Goal: Task Accomplishment & Management: Manage account settings

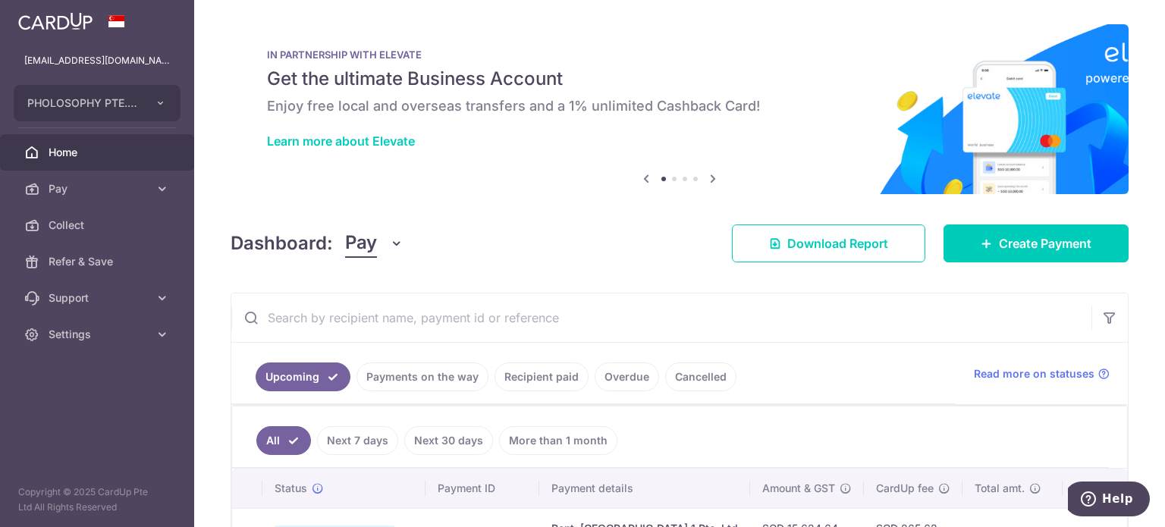
scroll to position [171, 0]
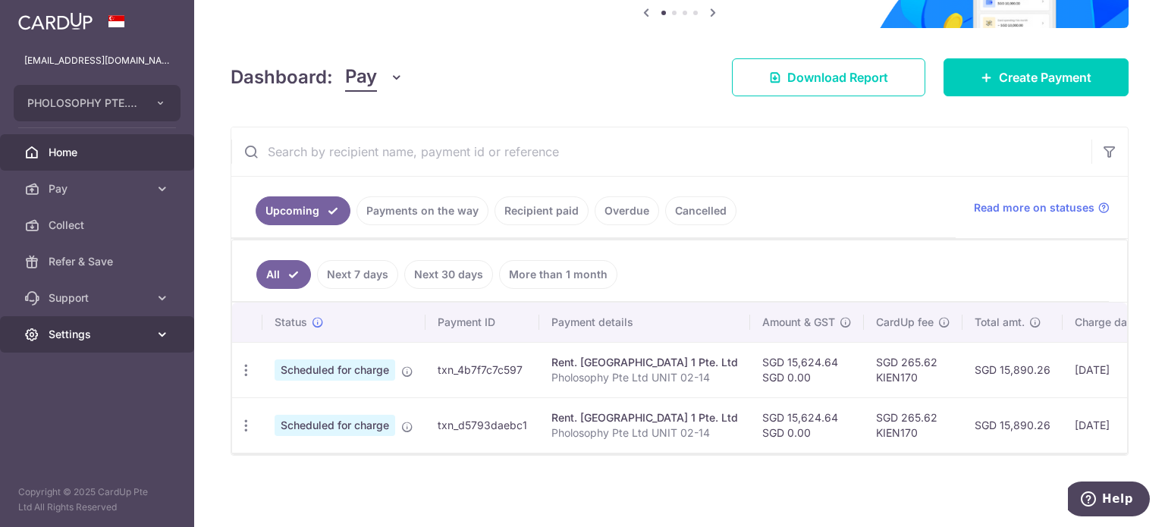
click at [143, 341] on span "Settings" at bounding box center [99, 334] width 100 height 15
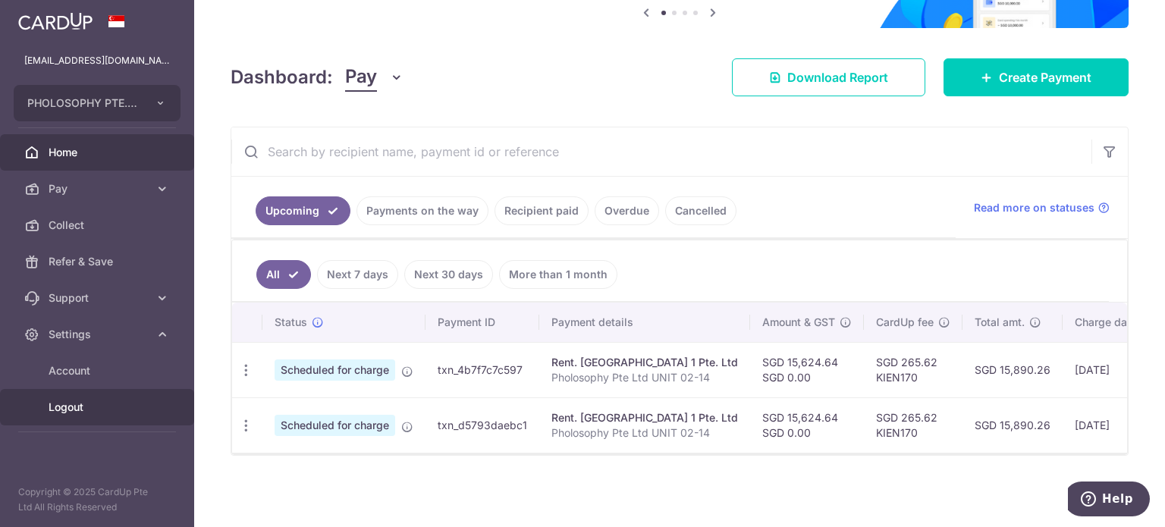
click at [58, 414] on span "Logout" at bounding box center [99, 407] width 100 height 15
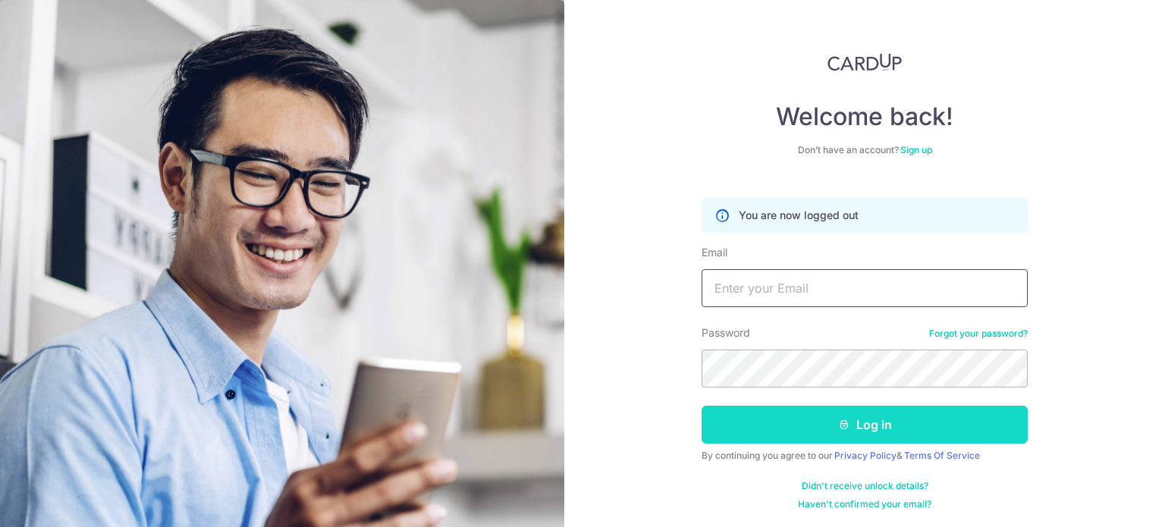
type input "[EMAIL_ADDRESS][DOMAIN_NAME]"
click at [848, 419] on button "Log in" at bounding box center [865, 425] width 326 height 38
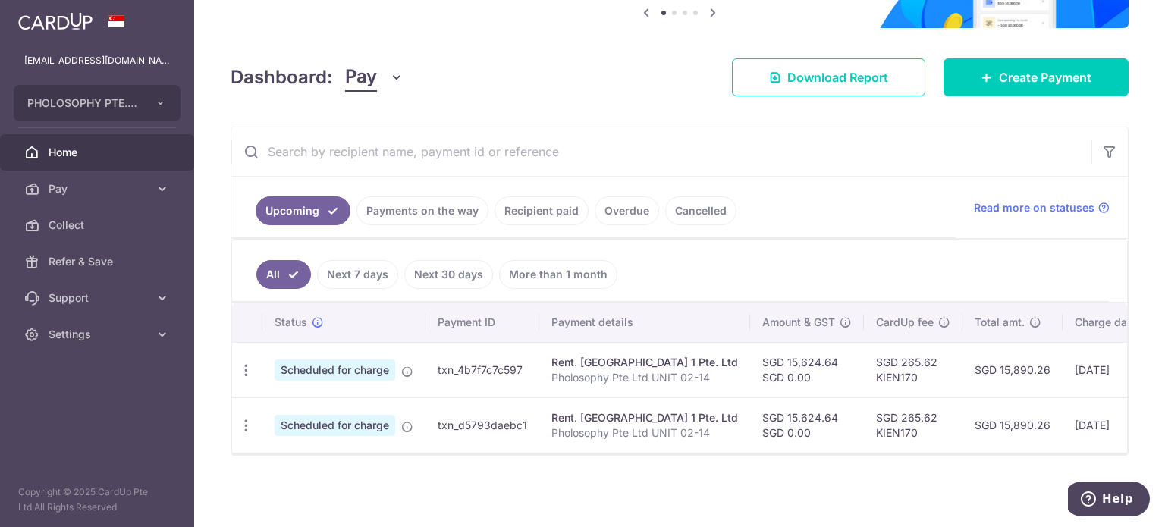
scroll to position [171, 0]
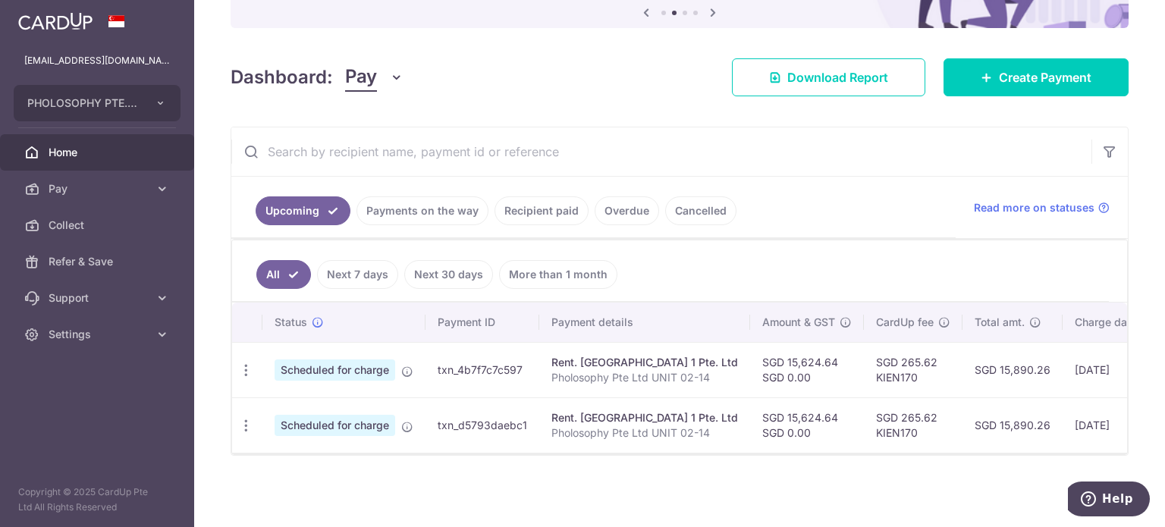
click at [423, 204] on link "Payments on the way" at bounding box center [423, 210] width 132 height 29
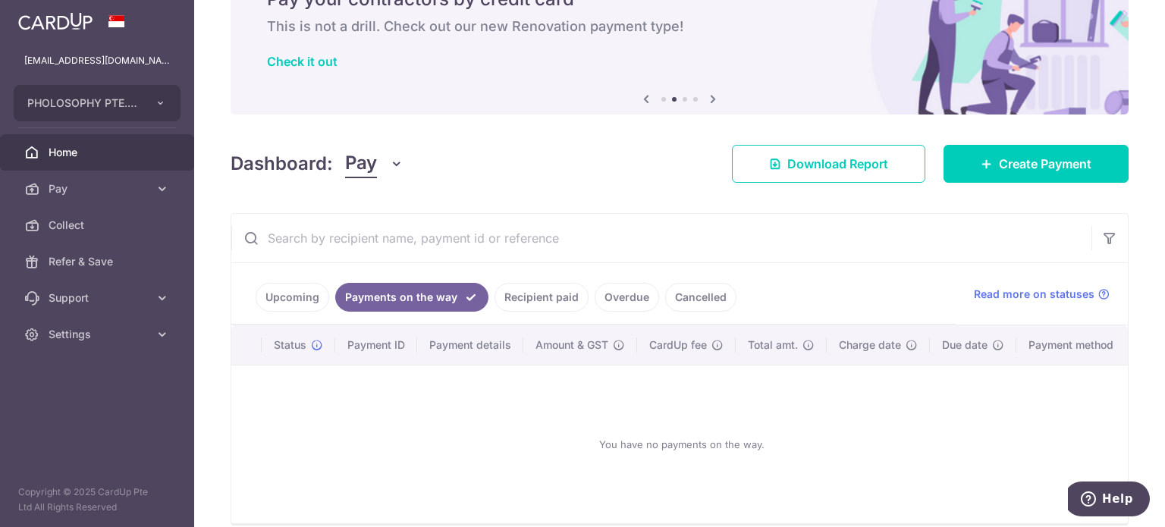
scroll to position [155, 0]
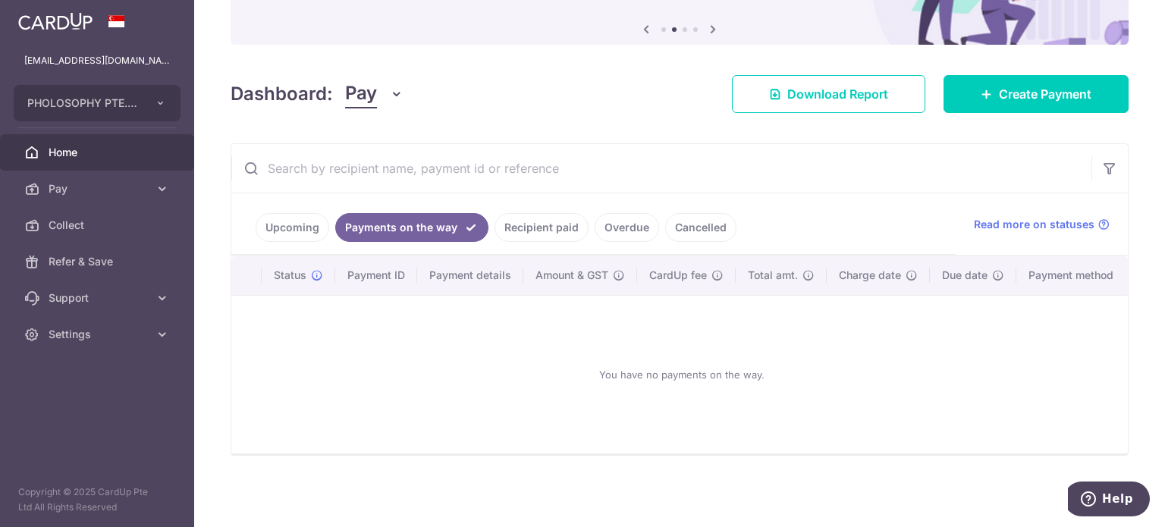
click at [546, 225] on link "Recipient paid" at bounding box center [542, 227] width 94 height 29
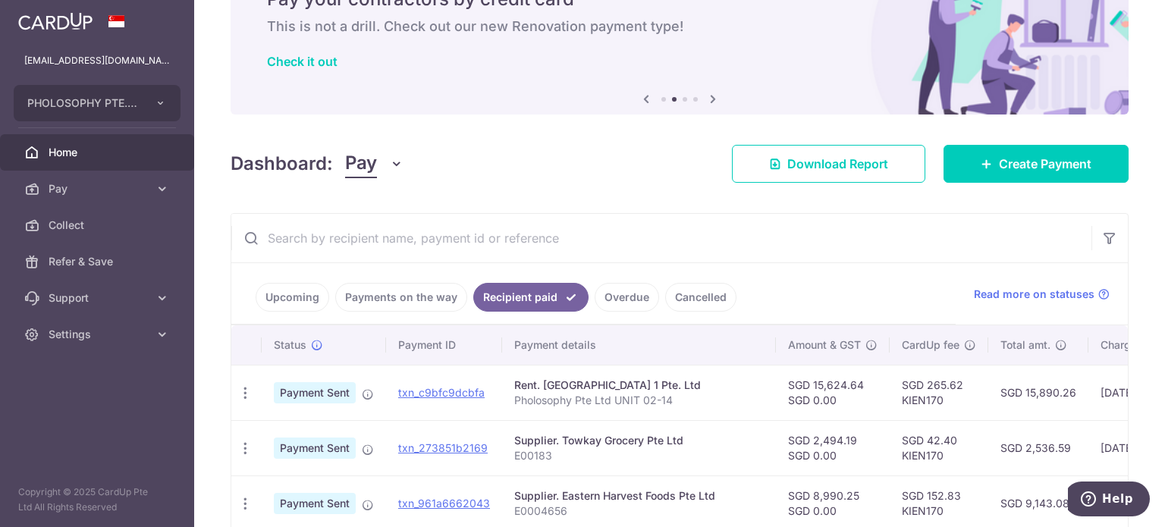
scroll to position [171, 0]
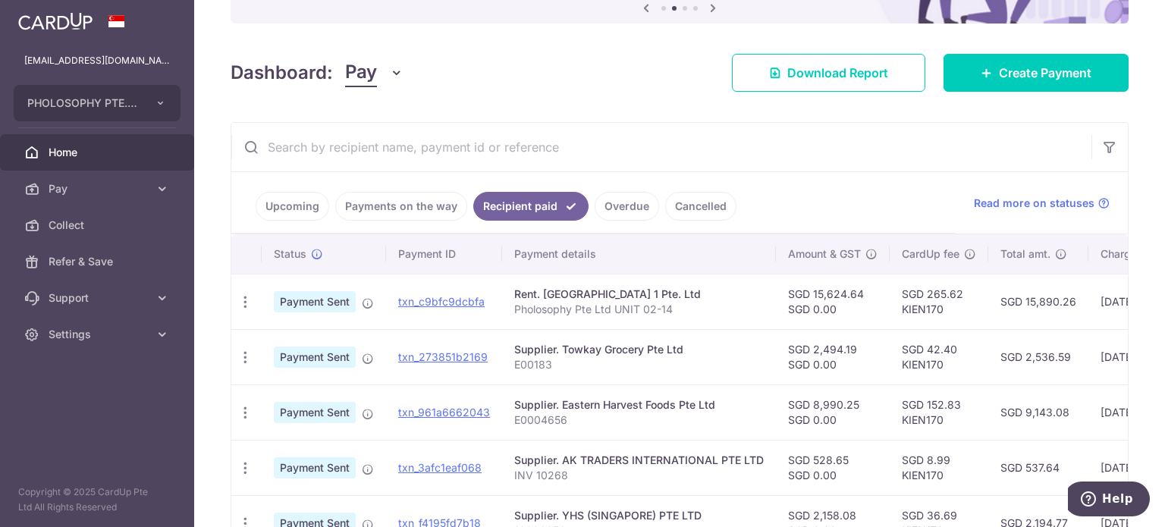
click at [756, 134] on input "text" at bounding box center [661, 147] width 860 height 49
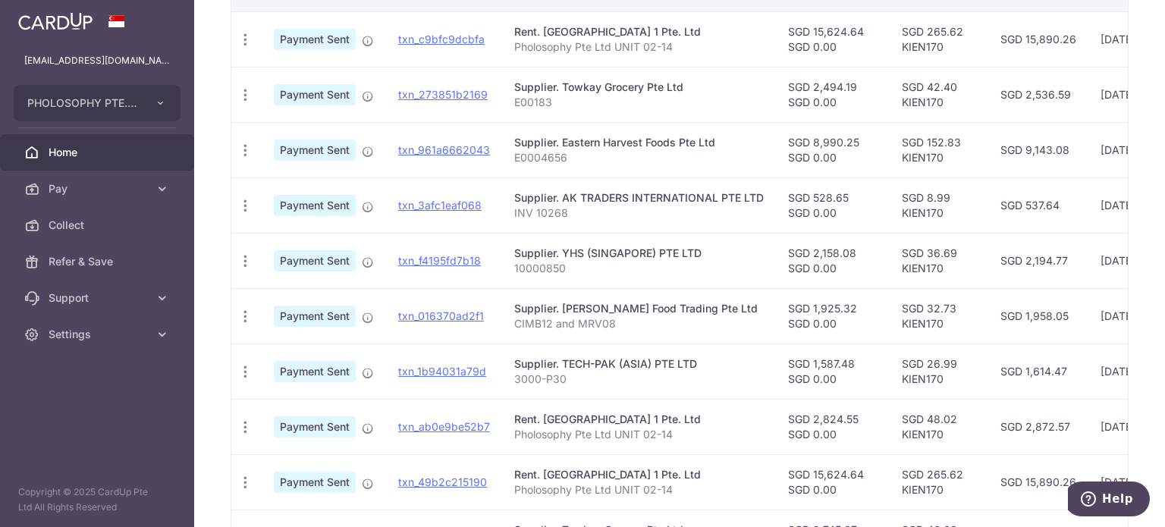
scroll to position [398, 0]
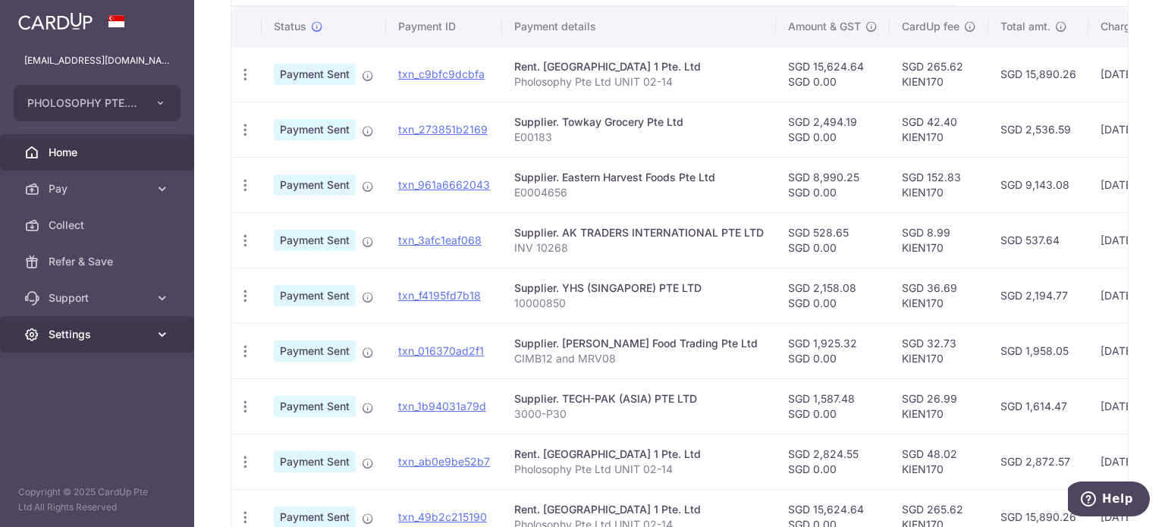
click at [116, 339] on span "Settings" at bounding box center [99, 334] width 100 height 15
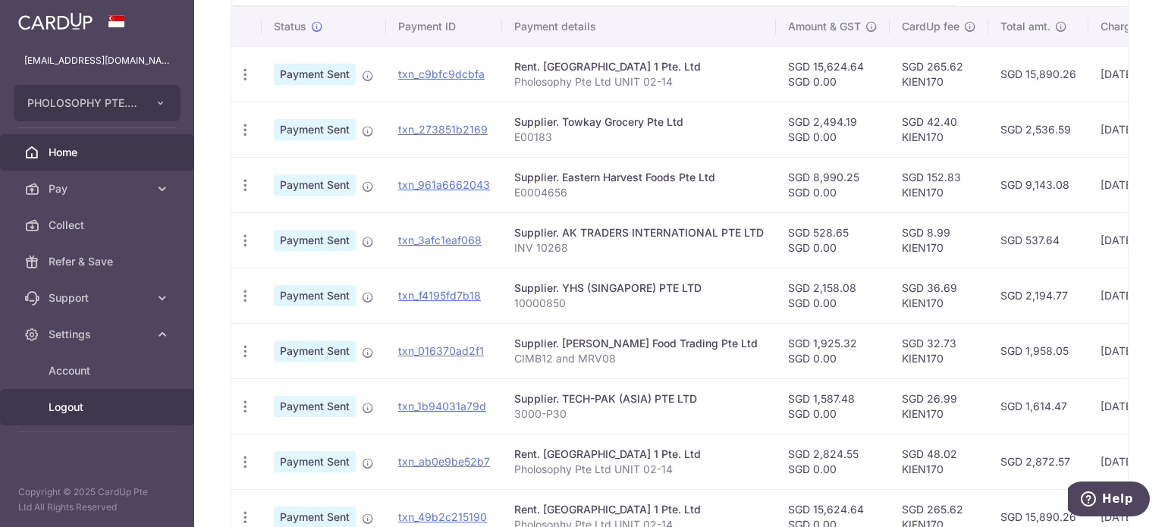
click at [68, 412] on span "Logout" at bounding box center [99, 407] width 100 height 15
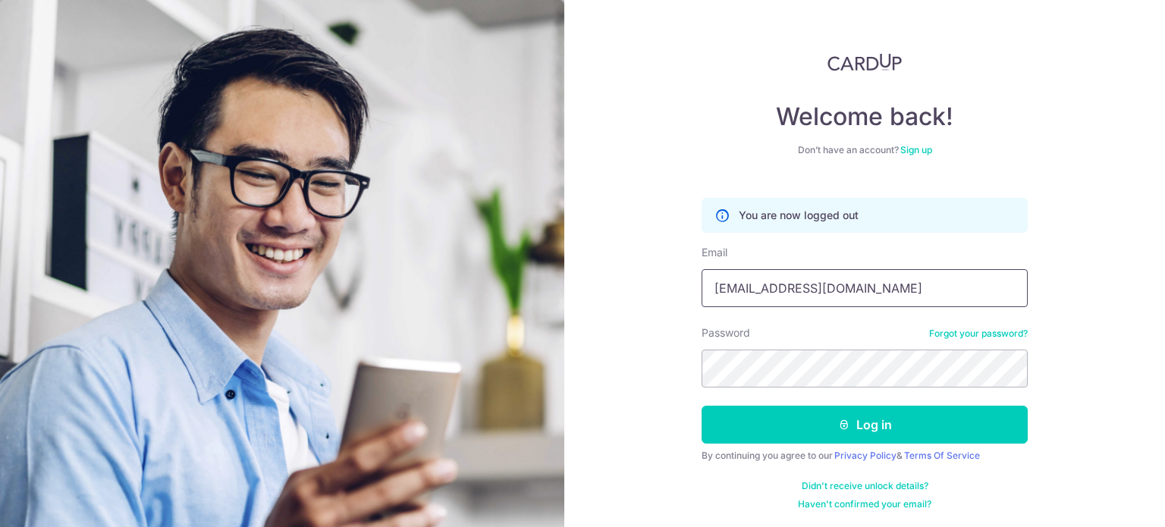
click at [852, 294] on input "[EMAIL_ADDRESS][DOMAIN_NAME]" at bounding box center [865, 288] width 326 height 38
type input "n35513@gmail.com"
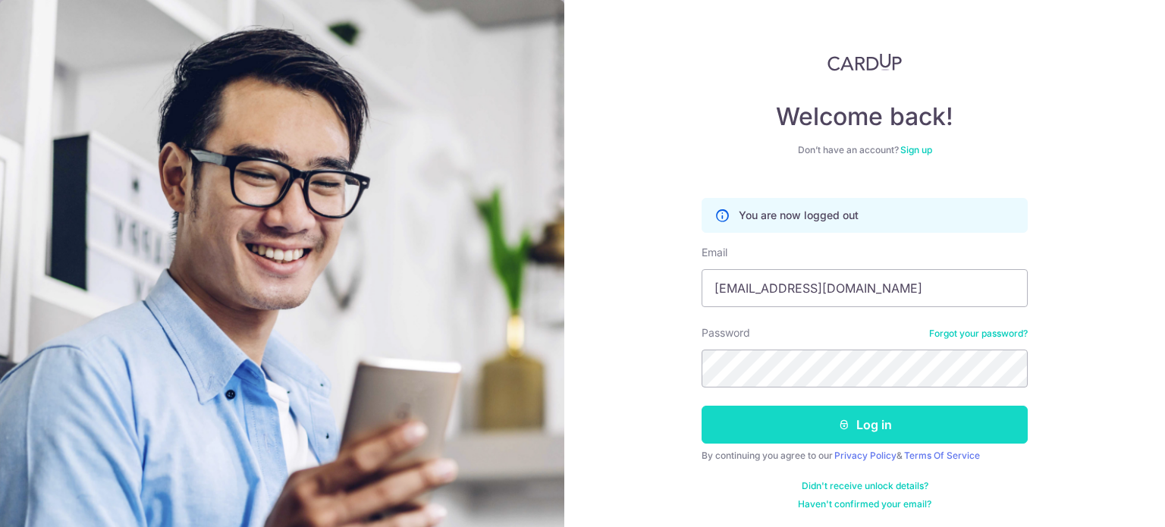
click at [877, 430] on button "Log in" at bounding box center [865, 425] width 326 height 38
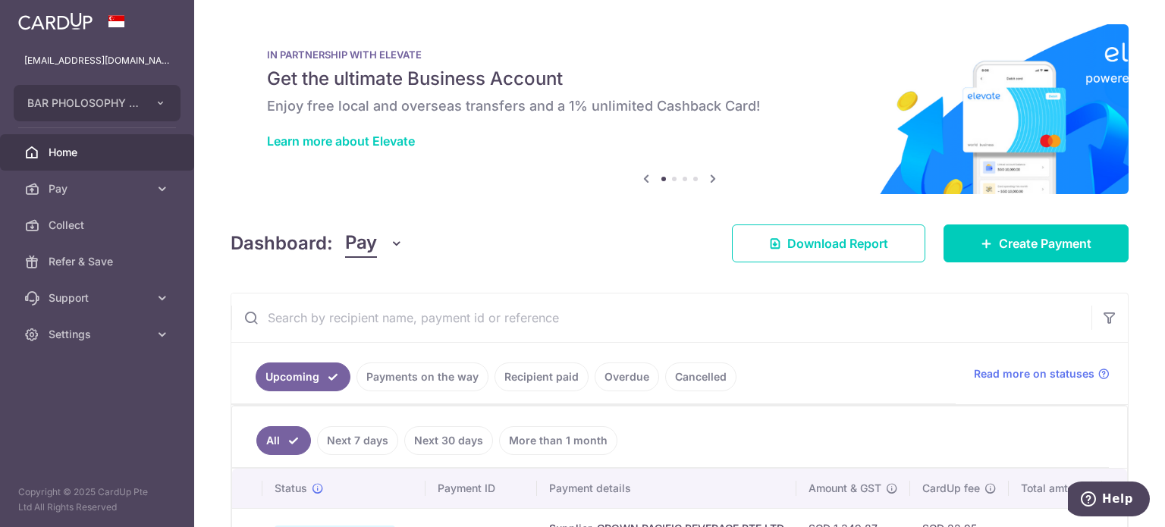
scroll to position [152, 0]
